Goal: Information Seeking & Learning: Find specific fact

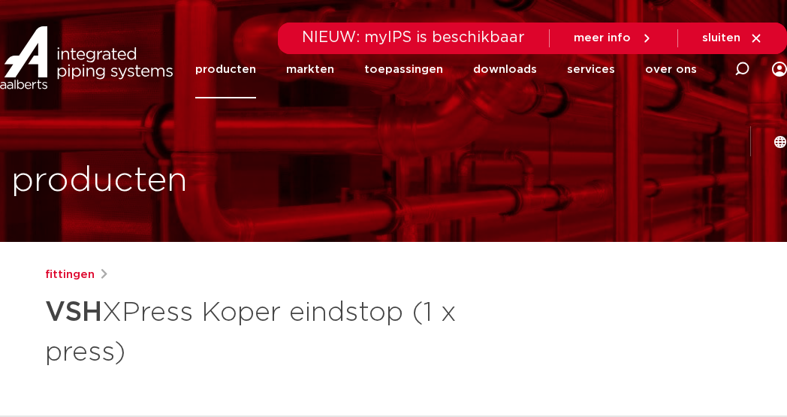
click at [239, 68] on link "producten" at bounding box center [225, 70] width 61 height 58
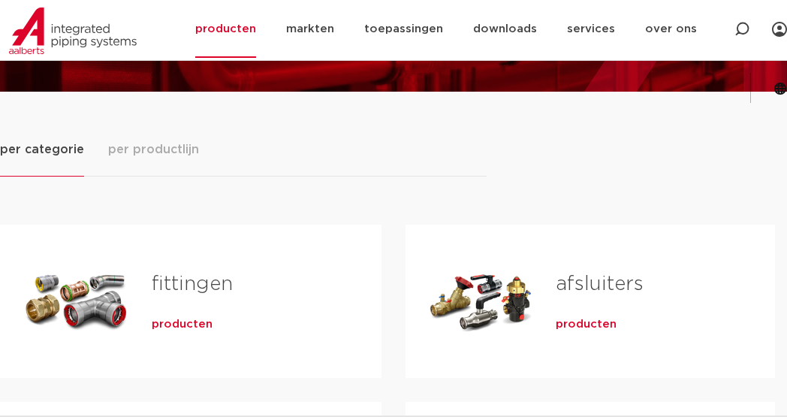
click at [101, 309] on div "Tabs. Open items met enter of spatie, sluit af met escape en navigeer met de pi…" at bounding box center [76, 301] width 104 height 105
click at [178, 324] on span "producten" at bounding box center [182, 324] width 61 height 15
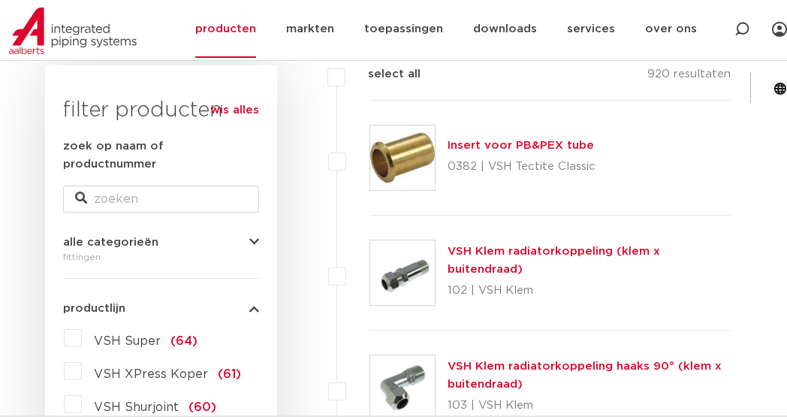
scroll to position [300, 0]
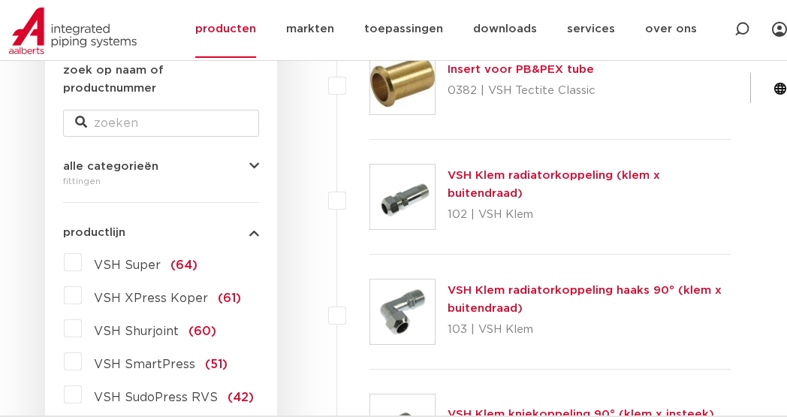
click at [132, 259] on span "VSH Super" at bounding box center [127, 265] width 67 height 12
click at [0, 0] on input "VSH Super (64)" at bounding box center [0, 0] width 0 height 0
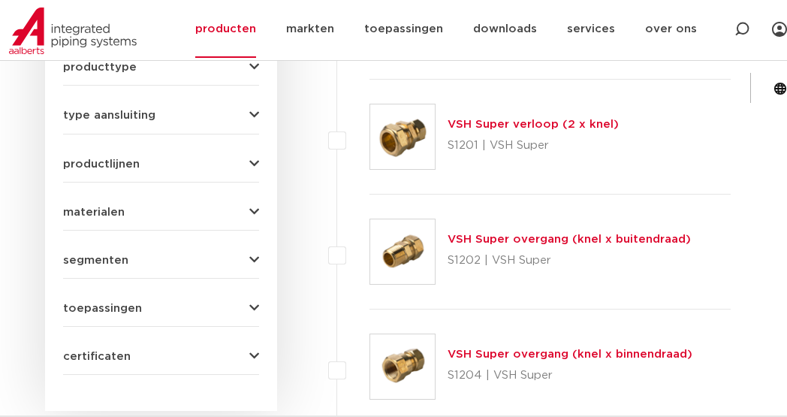
scroll to position [751, 0]
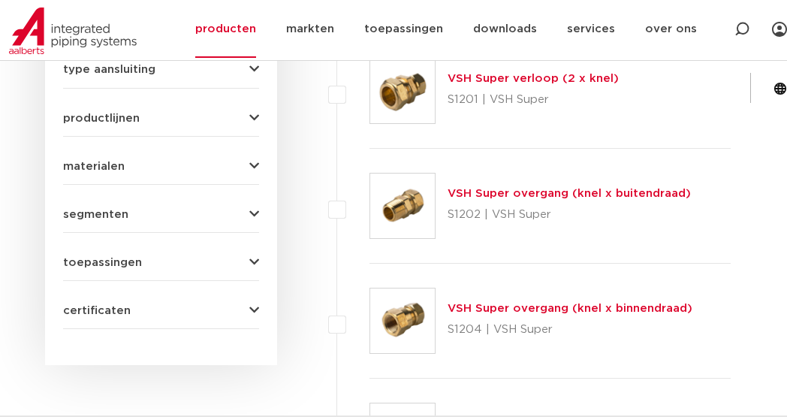
click at [457, 311] on link "VSH Super overgang (knel x binnendraad)" at bounding box center [570, 308] width 245 height 11
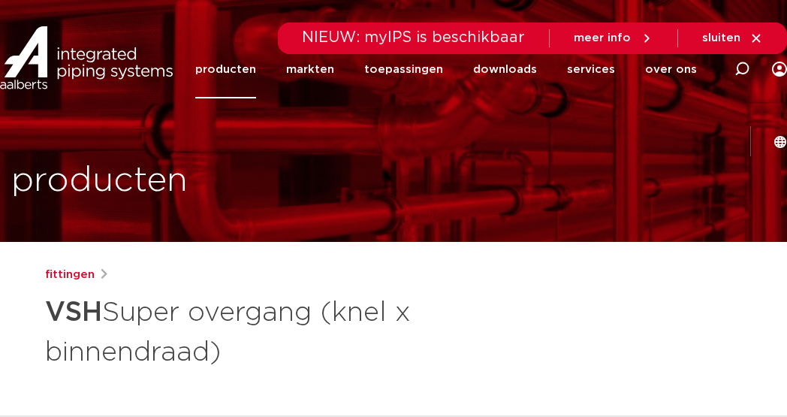
click at [227, 69] on link "producten" at bounding box center [225, 70] width 61 height 58
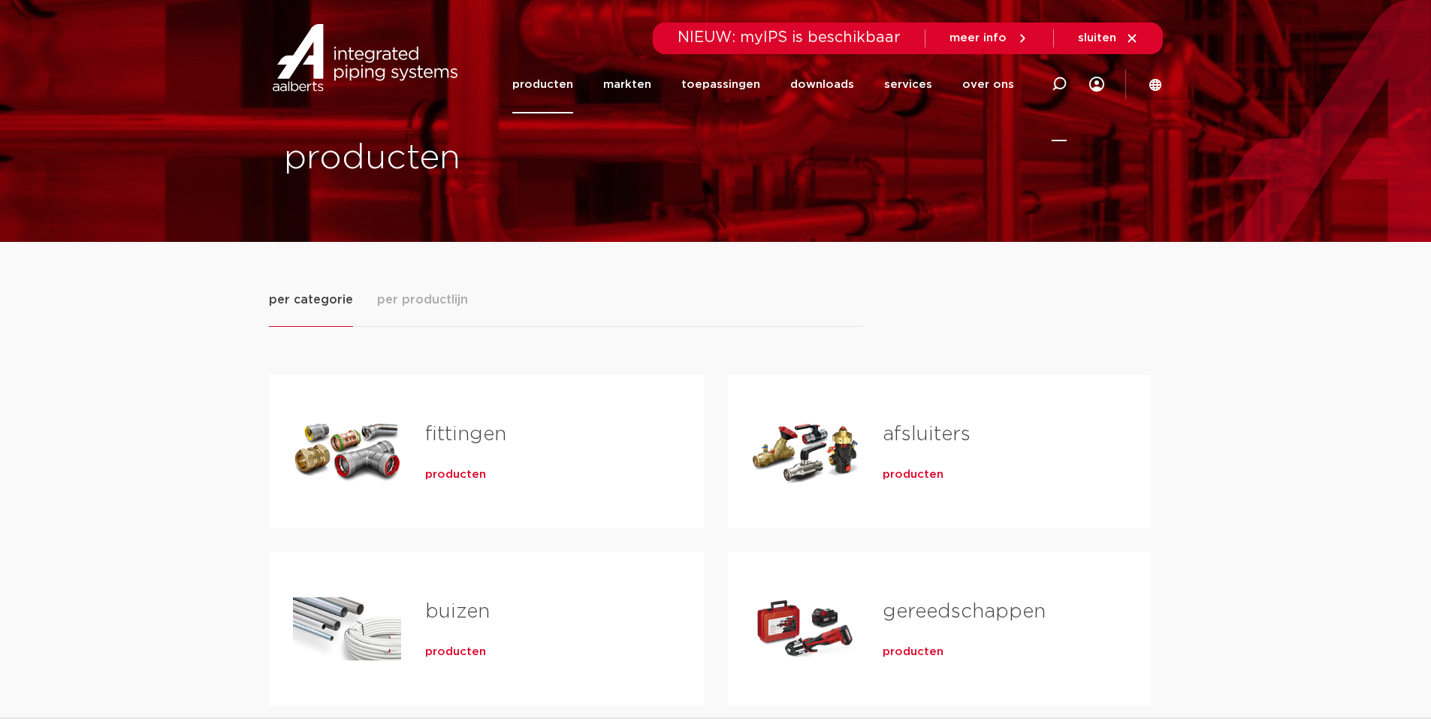
click at [786, 83] on icon at bounding box center [1058, 84] width 15 height 15
type input "steunhuls"
click button "Zoeken" at bounding box center [0, 0] width 0 height 0
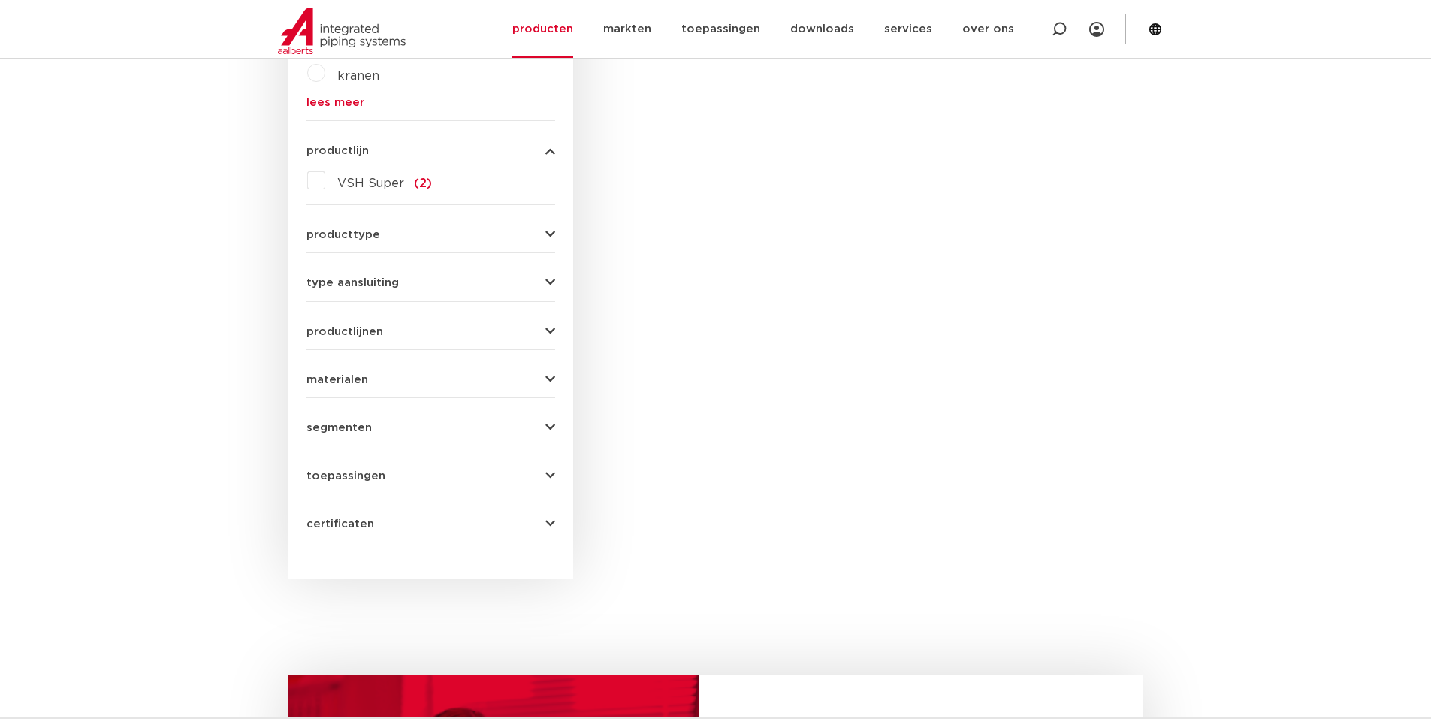
scroll to position [300, 0]
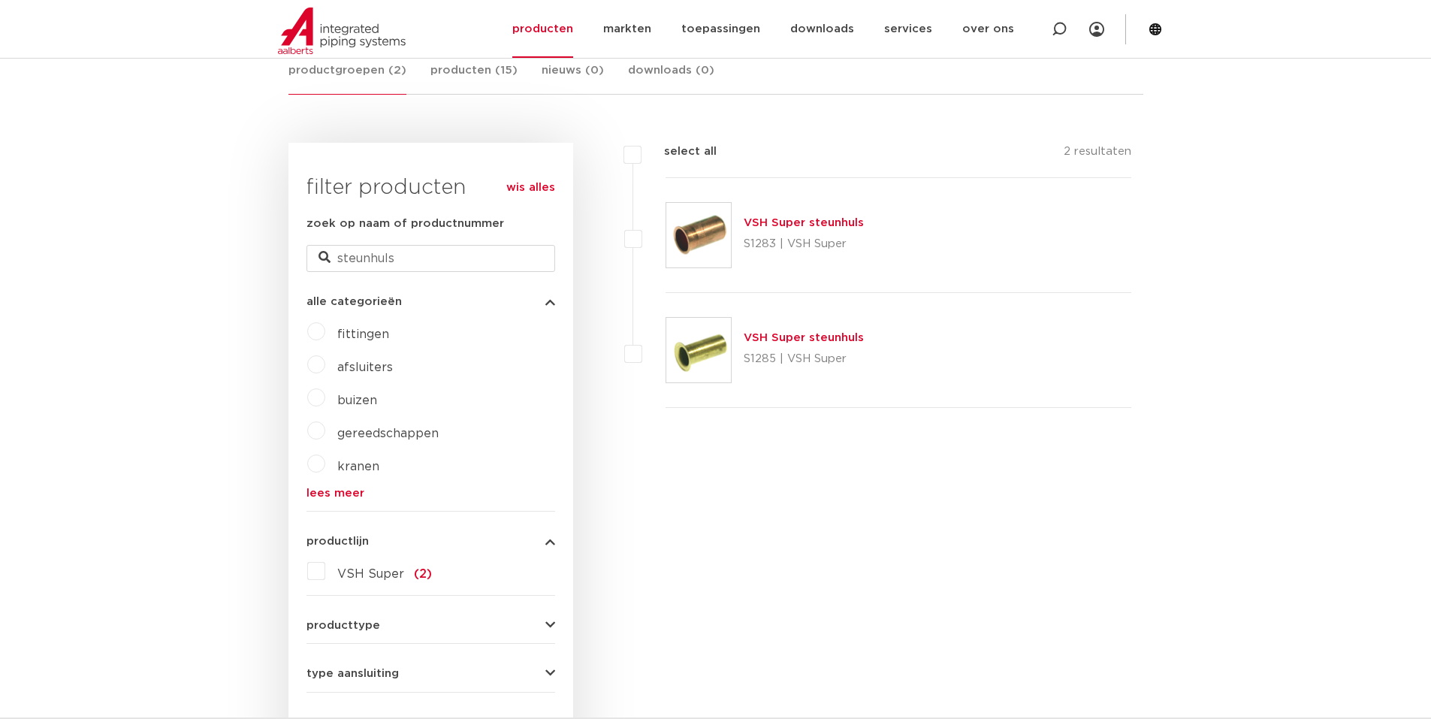
click at [763, 337] on link "VSH Super steunhuls" at bounding box center [803, 337] width 120 height 11
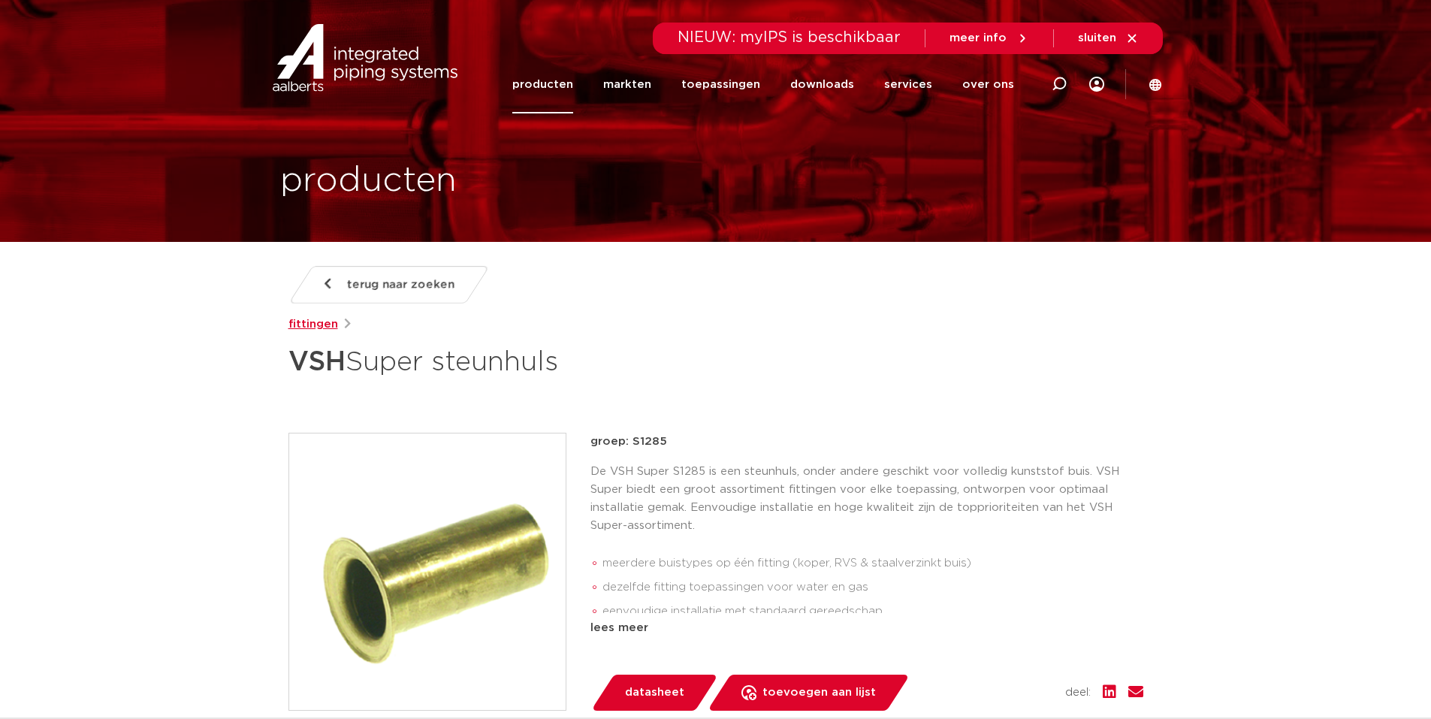
click at [320, 329] on link "fittingen" at bounding box center [313, 324] width 50 height 18
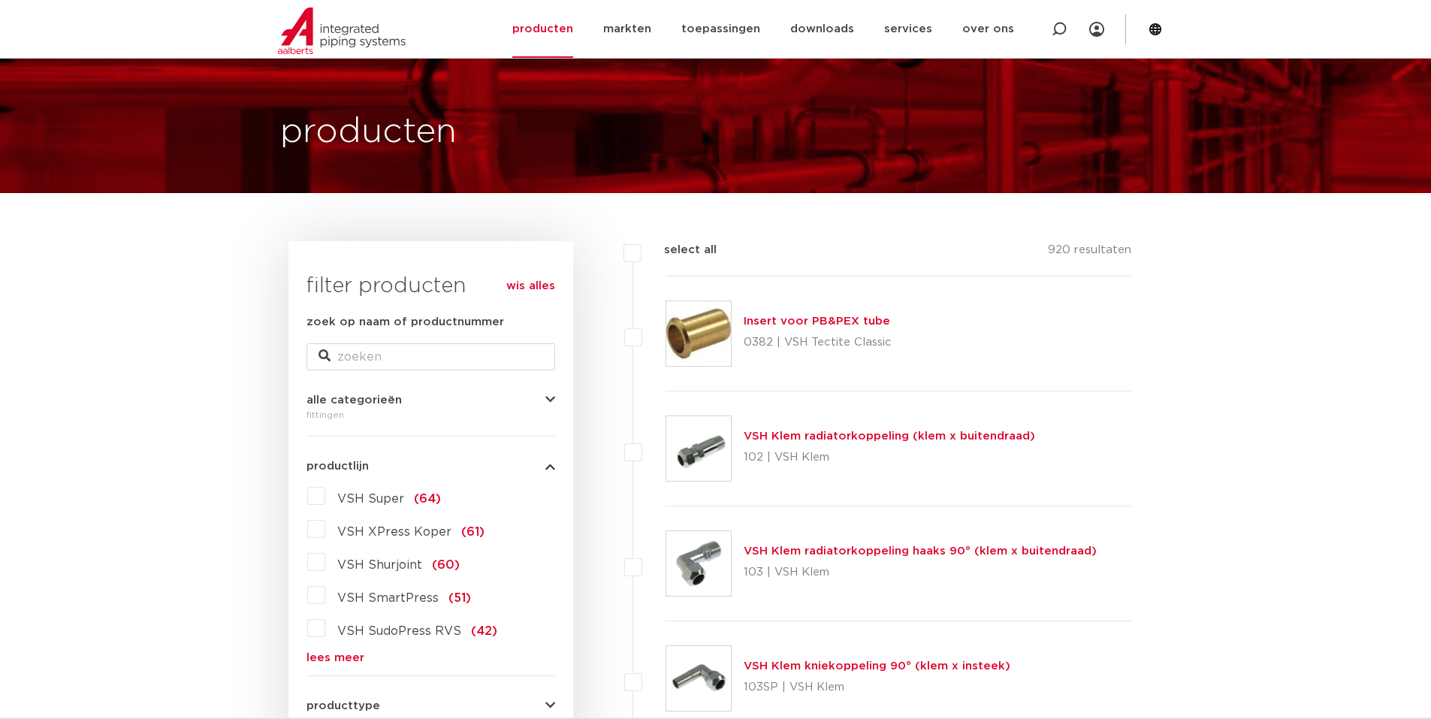
scroll to position [75, 0]
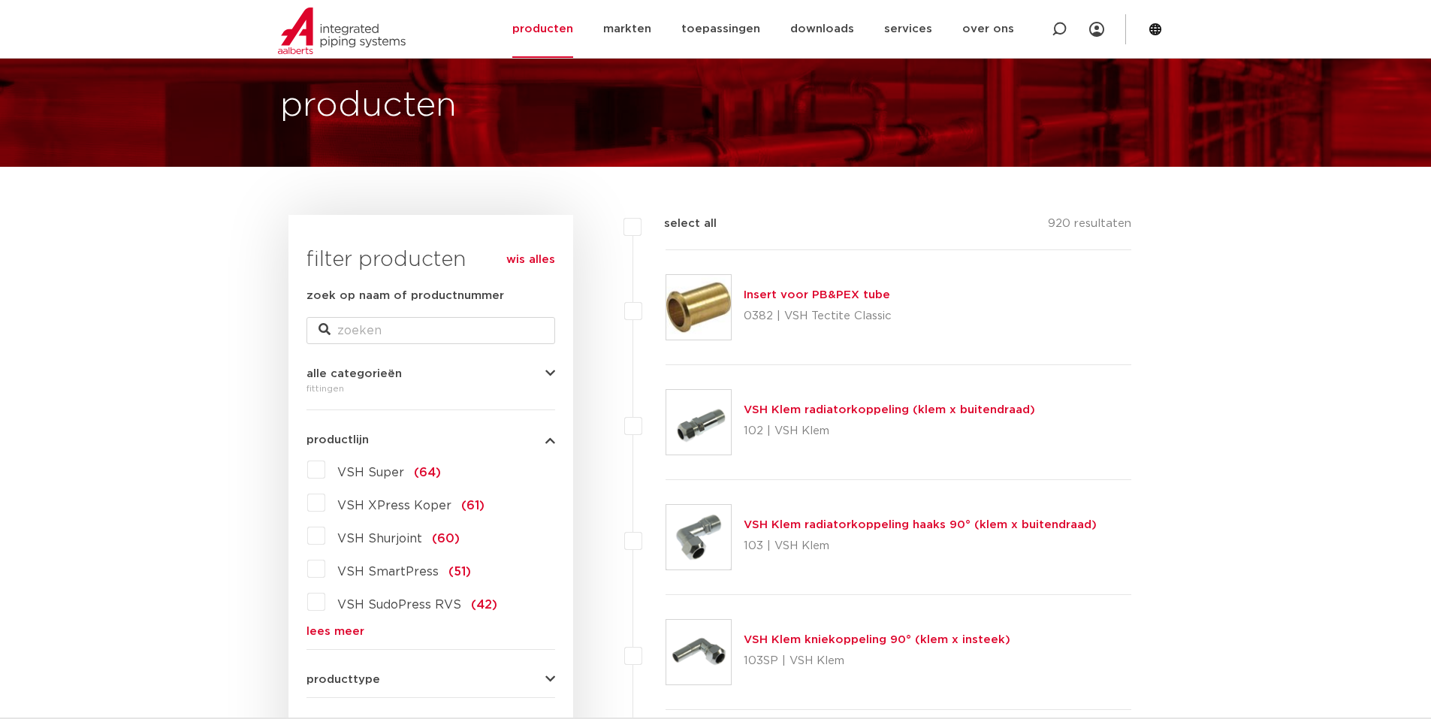
click at [325, 467] on label "VSH Super (64)" at bounding box center [383, 469] width 116 height 24
click at [0, 0] on input "VSH Super (64)" at bounding box center [0, 0] width 0 height 0
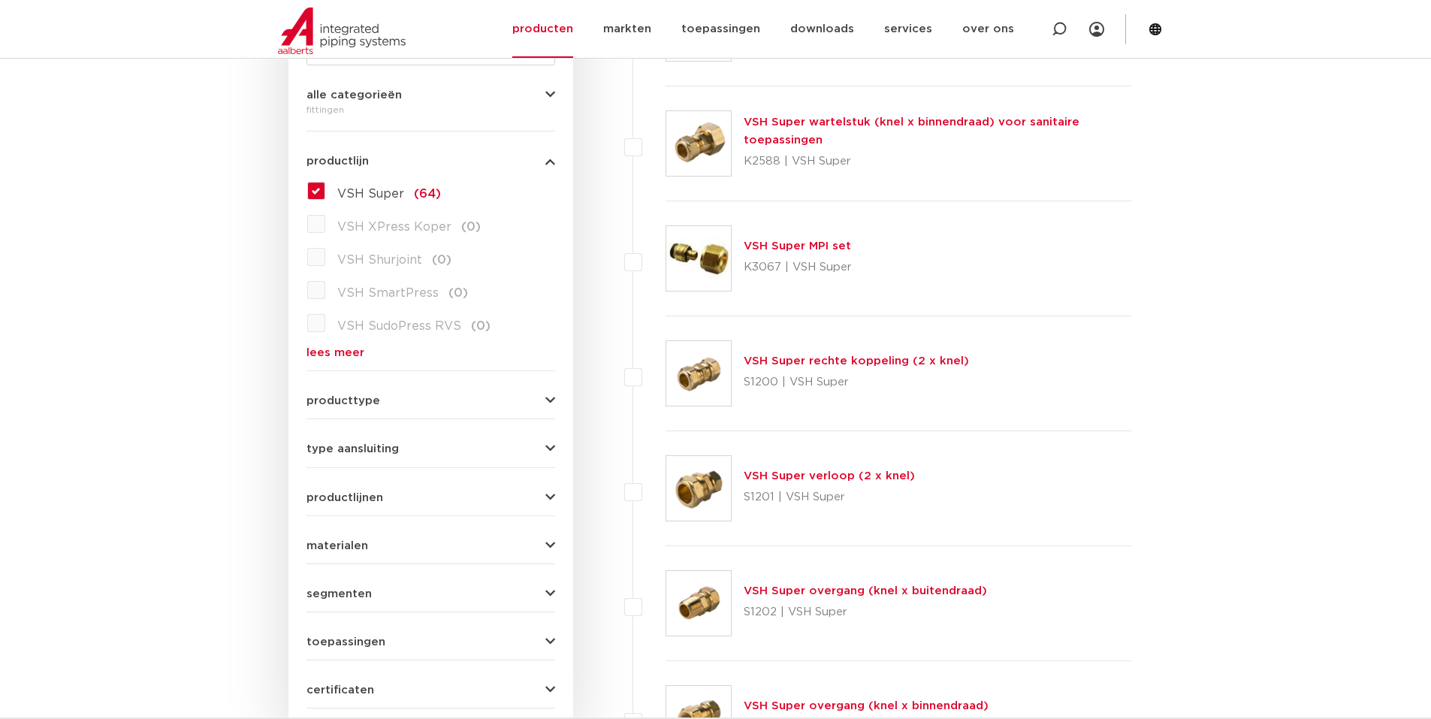
scroll to position [375, 0]
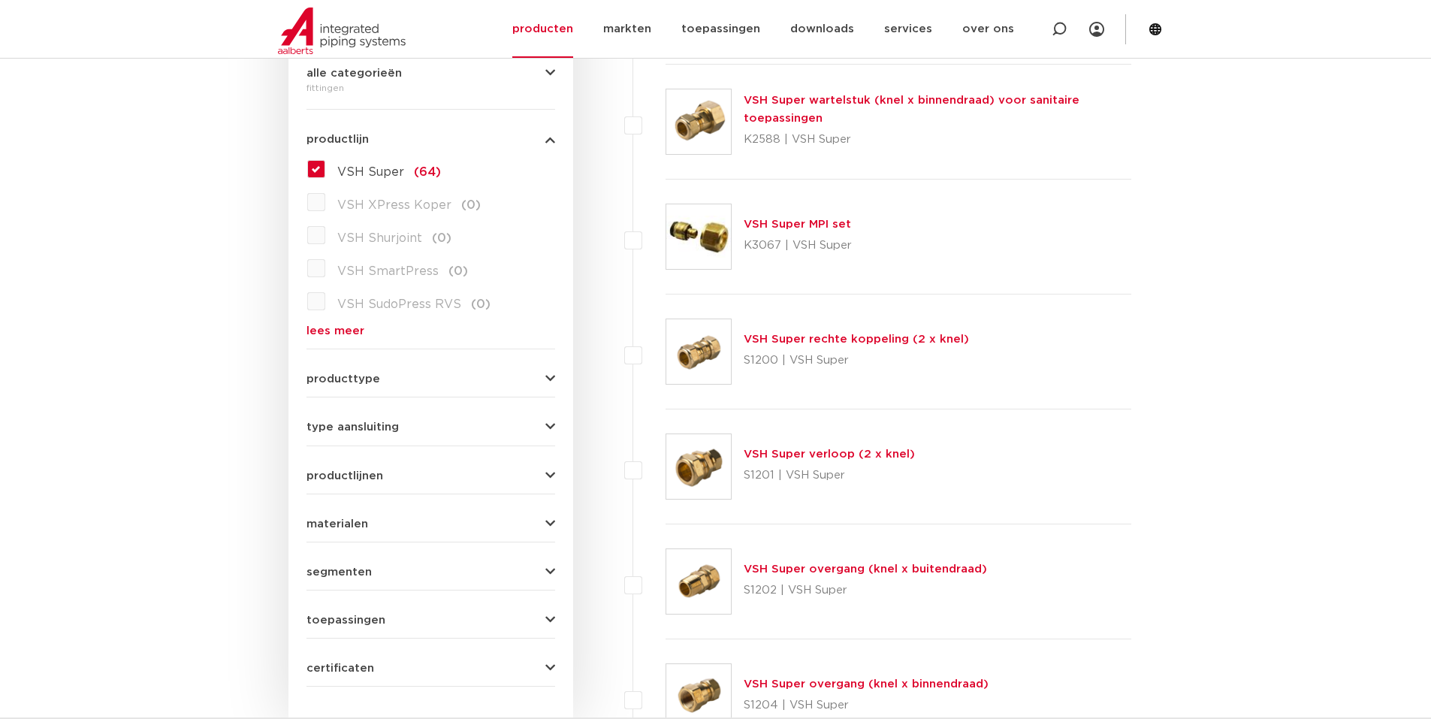
click at [794, 568] on link "VSH Super overgang (knel x buitendraad)" at bounding box center [864, 568] width 243 height 11
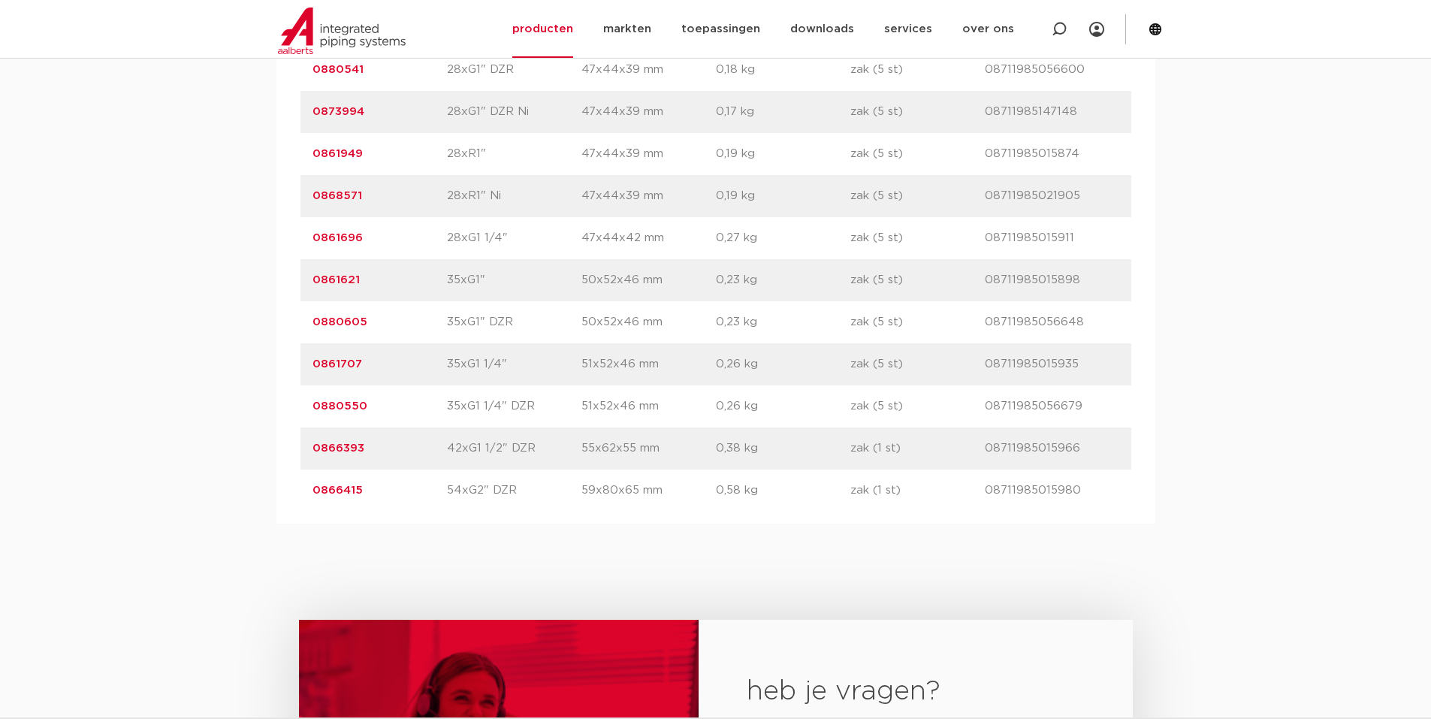
scroll to position [3604, 0]
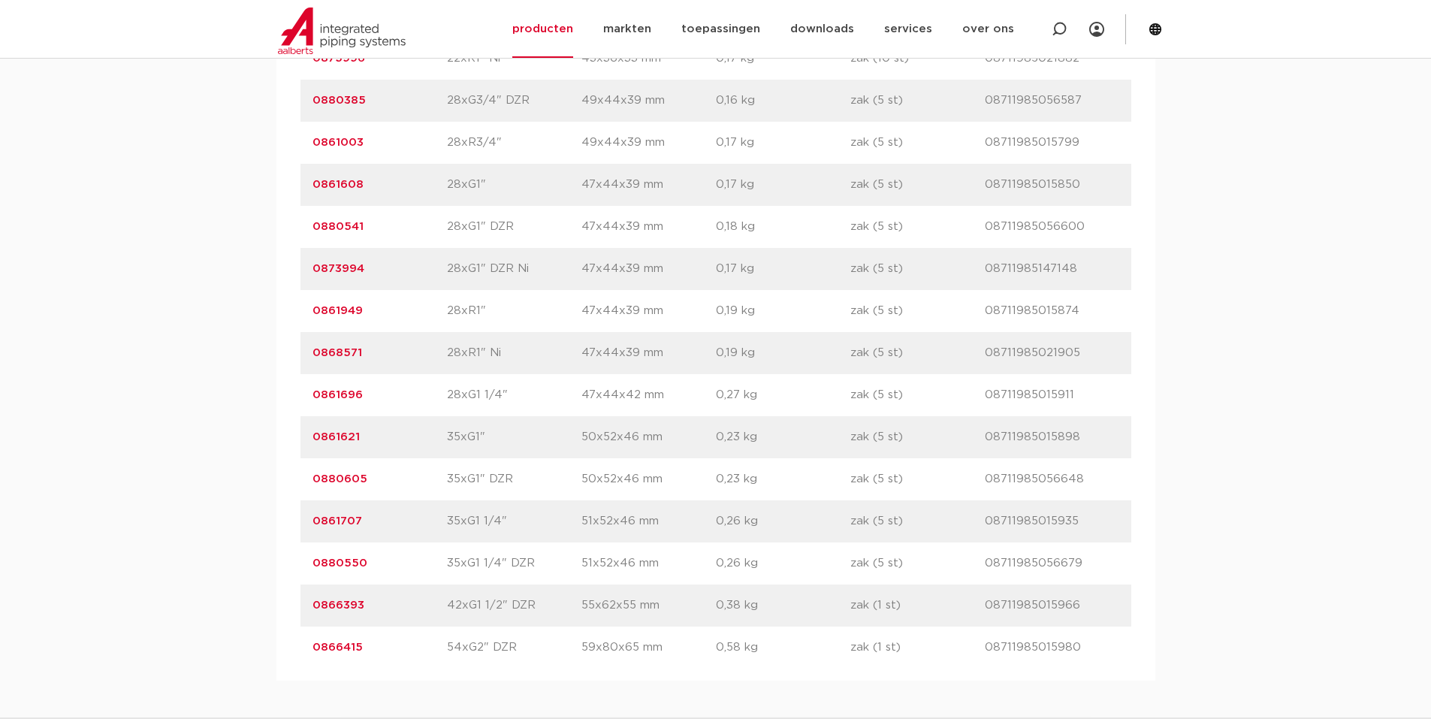
drag, startPoint x: 304, startPoint y: 562, endPoint x: 1080, endPoint y: 567, distance: 775.7
click at [1080, 567] on div "artikelnummer 0880550 afmeting 35xG1 1/4" DZR afmetingen 51x52x46 mm gewicht 0,…" at bounding box center [715, 563] width 831 height 42
copy div "0880550 afmeting 35xG1 1/4" DZR afmetingen 51x52x46 mm gewicht 0,26 kg verpakki…"
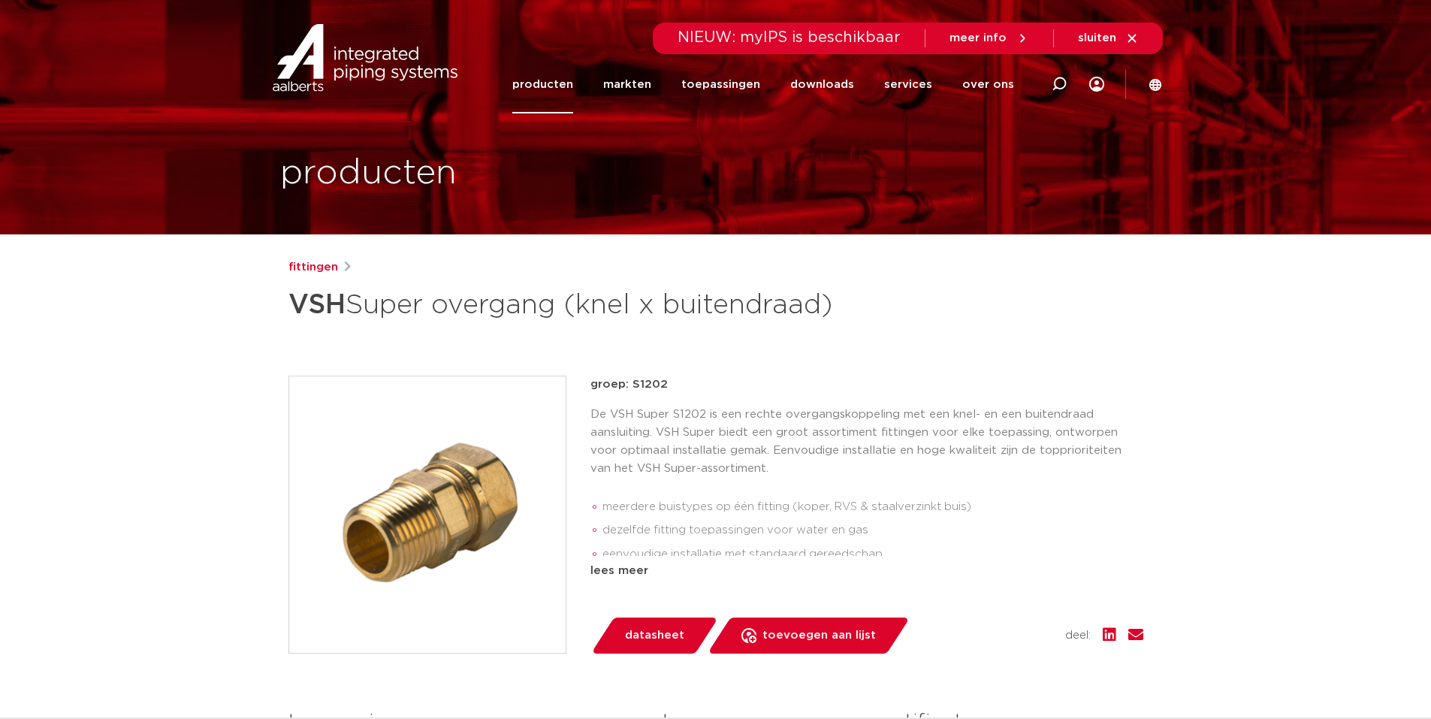
scroll to position [0, 0]
